Goal: Task Accomplishment & Management: Manage account settings

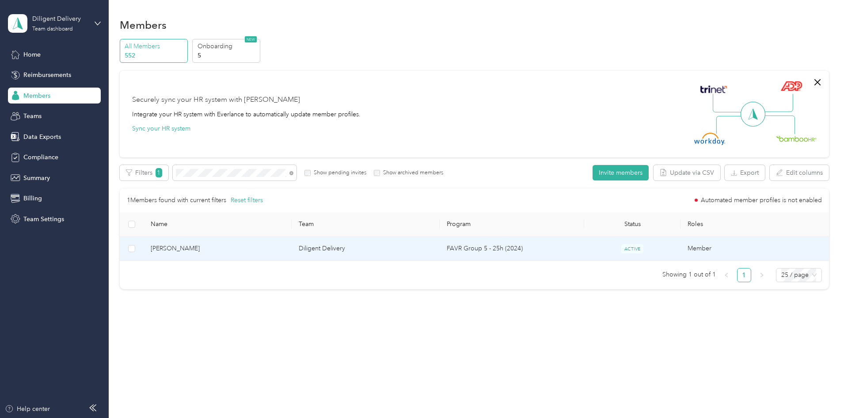
click at [339, 254] on td "Diligent Delivery" at bounding box center [366, 248] width 148 height 24
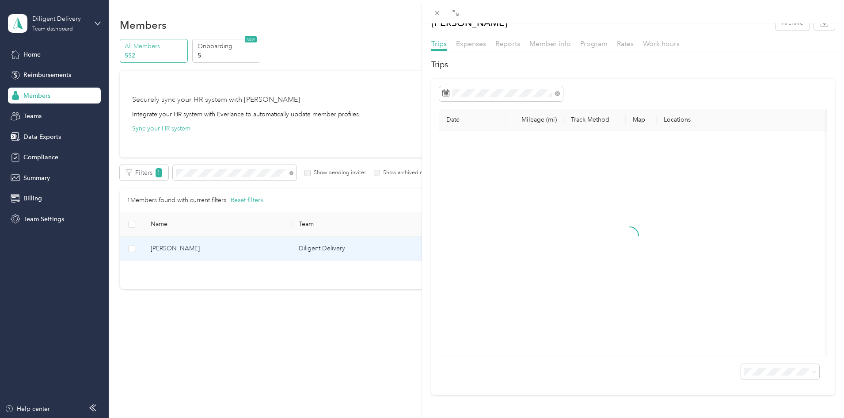
scroll to position [28, 0]
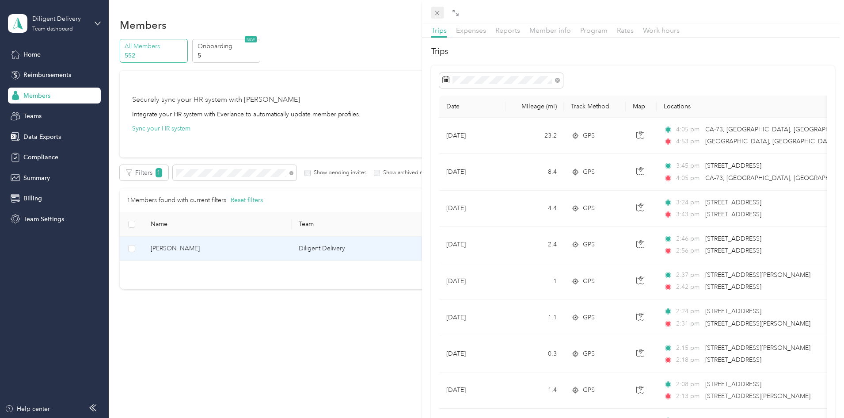
click at [436, 12] on icon at bounding box center [437, 13] width 8 height 8
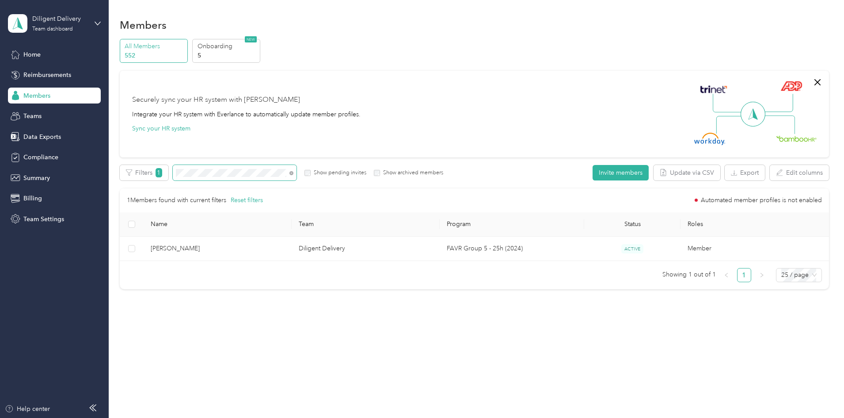
drag, startPoint x: 254, startPoint y: 168, endPoint x: 262, endPoint y: 177, distance: 12.8
click at [232, 168] on div "Filters 1 Show pending invites Show archived members" at bounding box center [282, 172] width 324 height 15
click at [186, 165] on div "Filters 1 Show pending invites Show archived members" at bounding box center [282, 172] width 324 height 15
